Goal: Check status

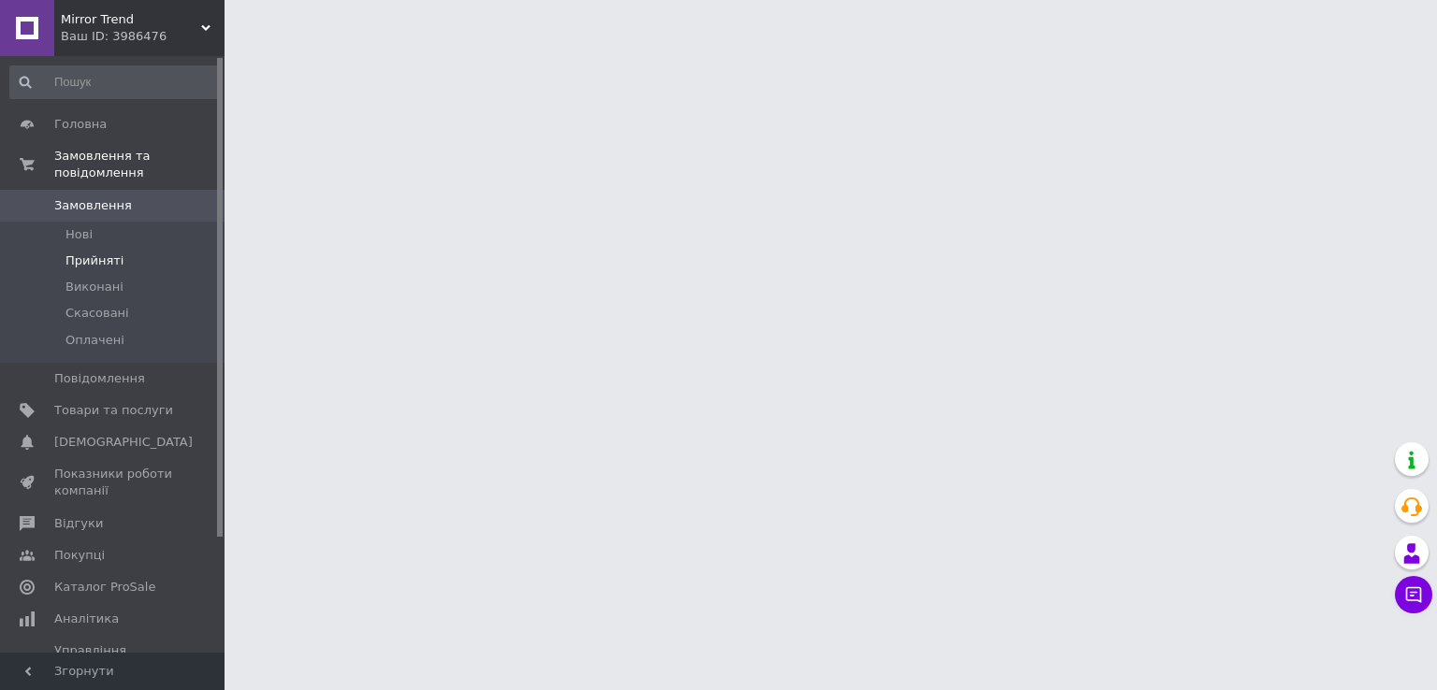
click at [96, 253] on span "Прийняті" at bounding box center [94, 261] width 58 height 17
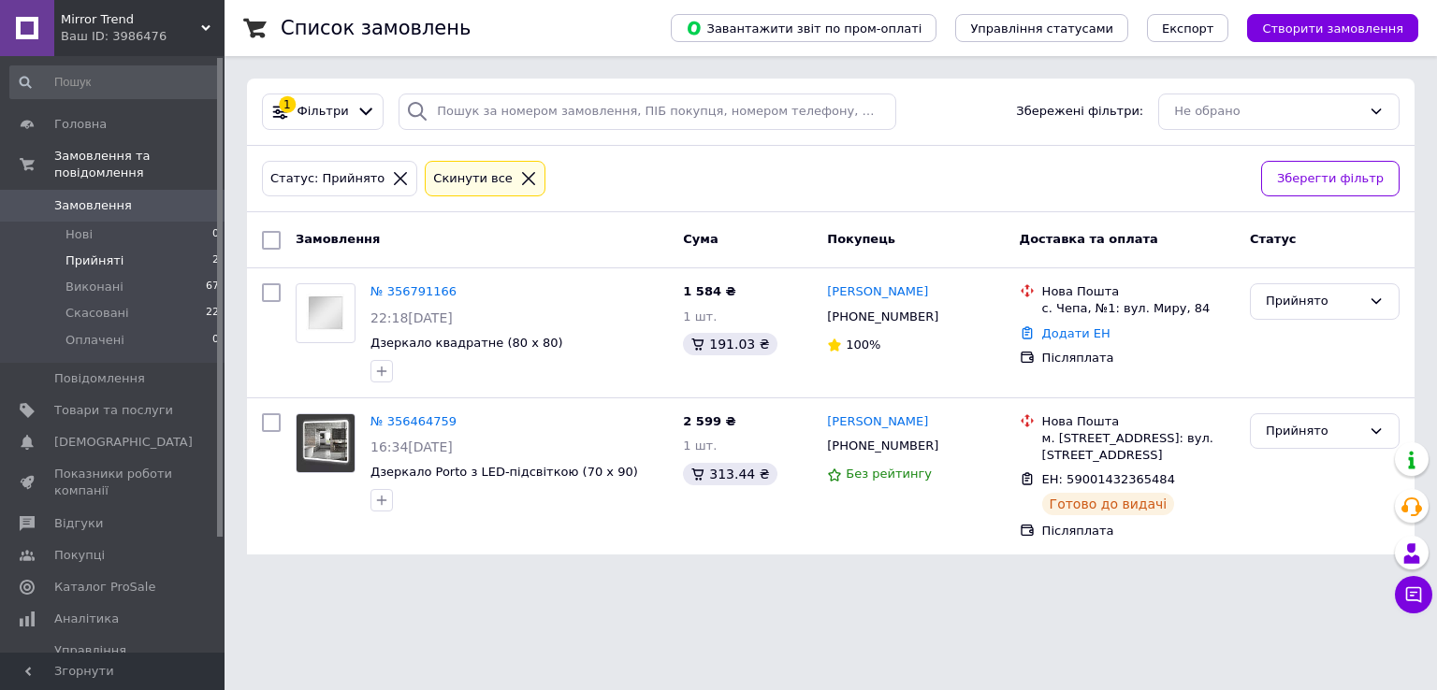
click at [96, 253] on span "Прийняті" at bounding box center [94, 261] width 58 height 17
click at [397, 456] on div "№ 356464759 16:34[DATE] Дзеркало Porto з LED-підсвіткою (70 х 90)" at bounding box center [519, 462] width 312 height 113
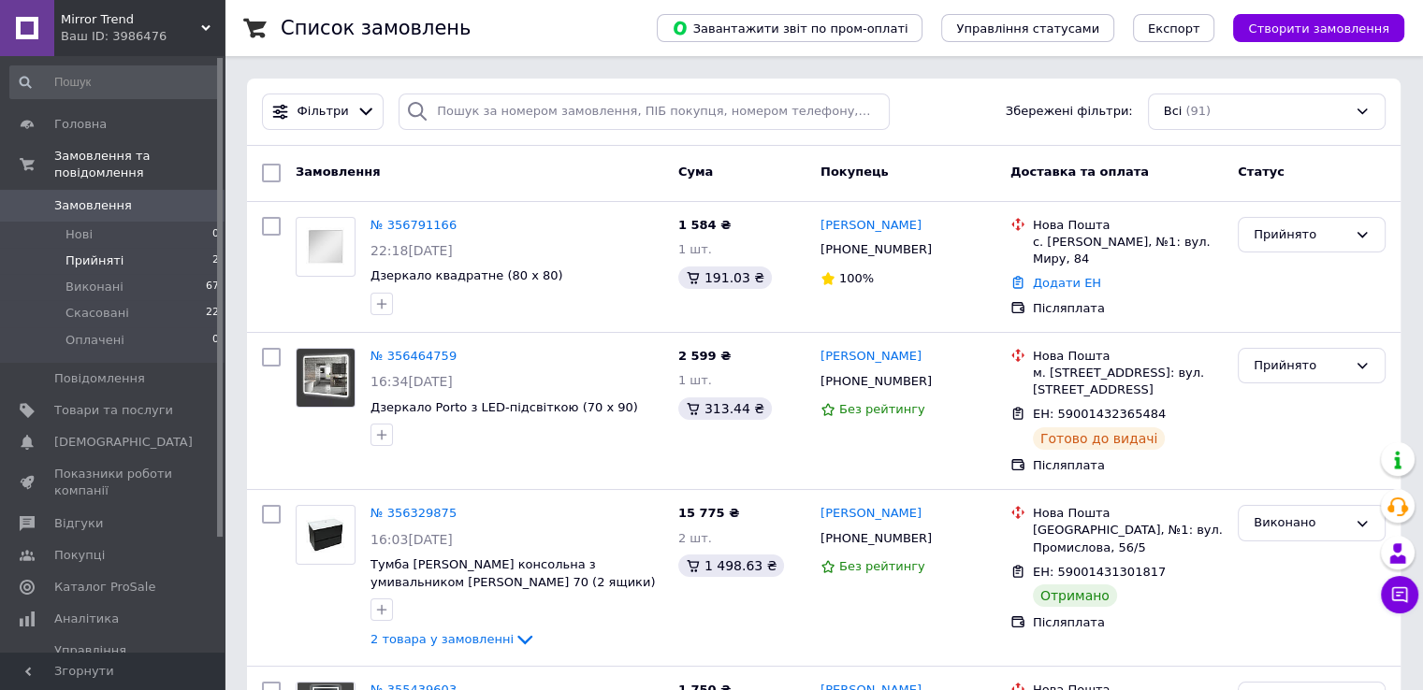
click at [165, 248] on li "Прийняті 2" at bounding box center [115, 261] width 230 height 26
